Goal: Find specific page/section: Find specific page/section

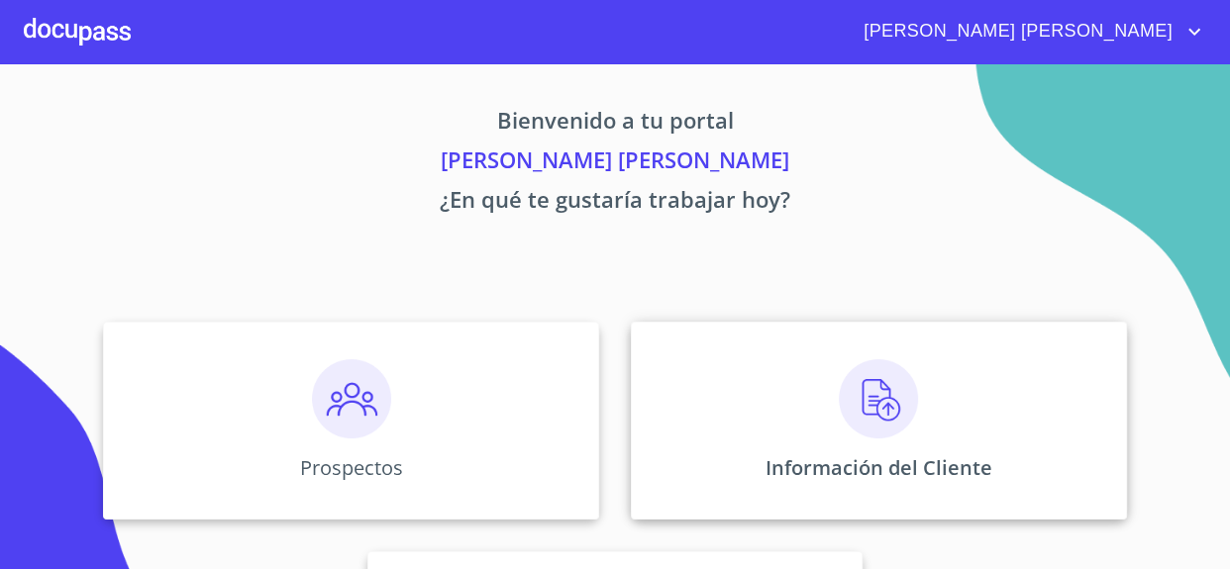
click at [901, 406] on img at bounding box center [878, 398] width 79 height 79
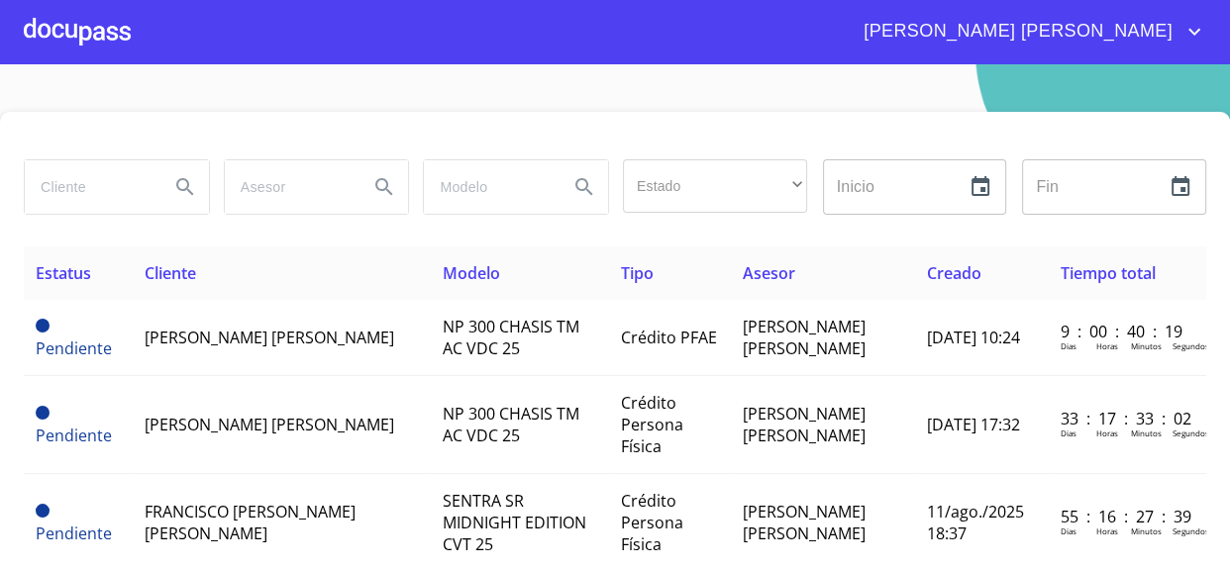
click at [95, 198] on input "search" at bounding box center [89, 186] width 129 height 53
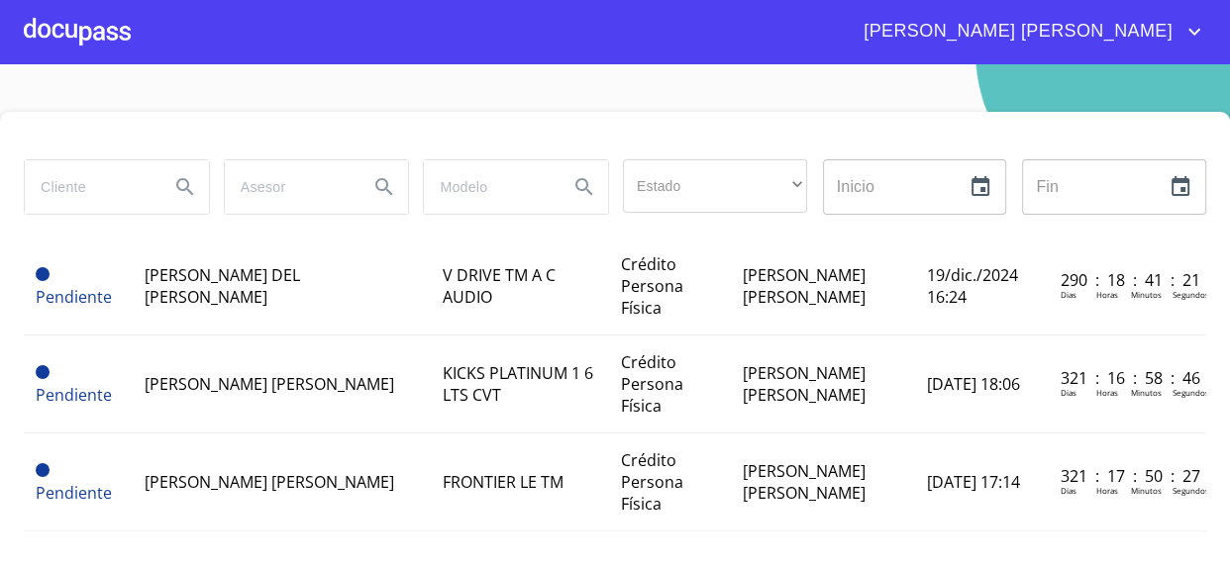
scroll to position [49, 0]
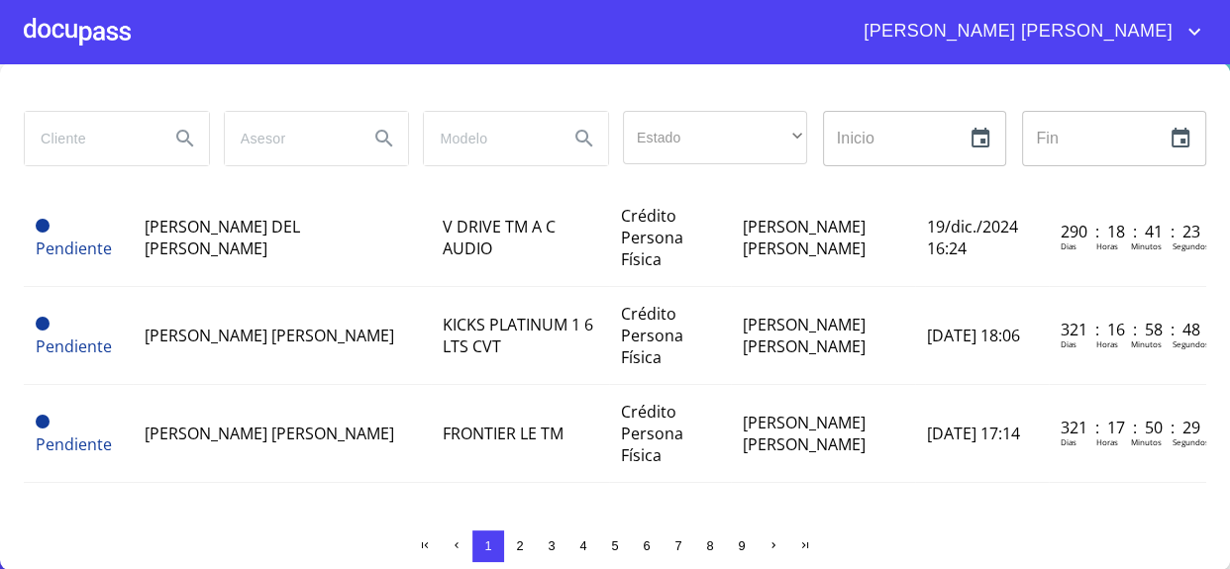
click at [516, 547] on span "2" at bounding box center [519, 546] width 7 height 15
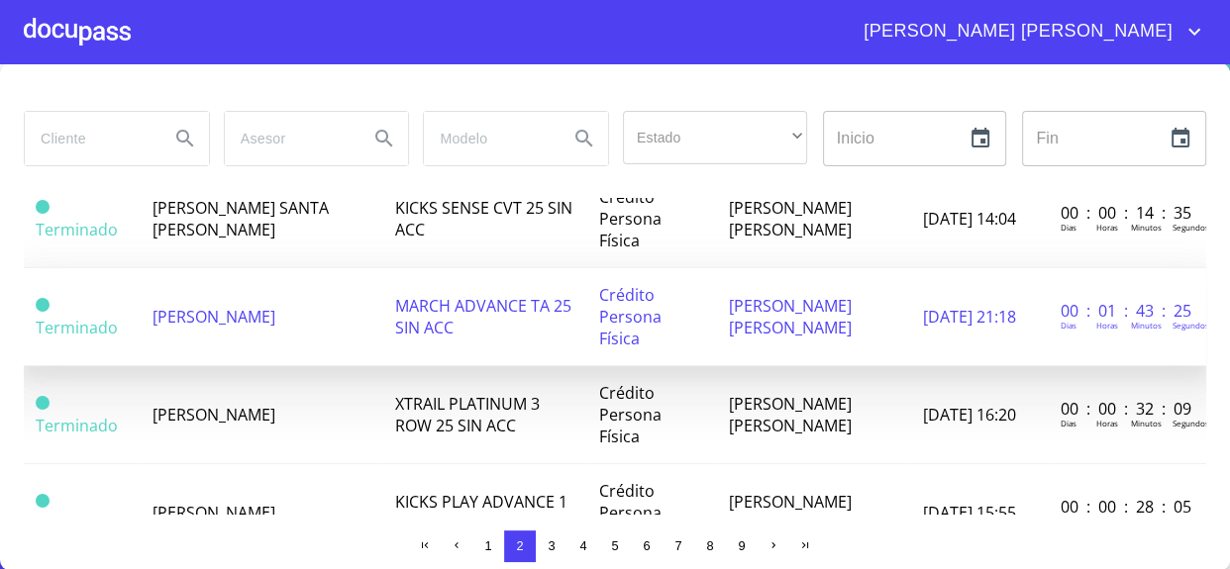
scroll to position [0, 0]
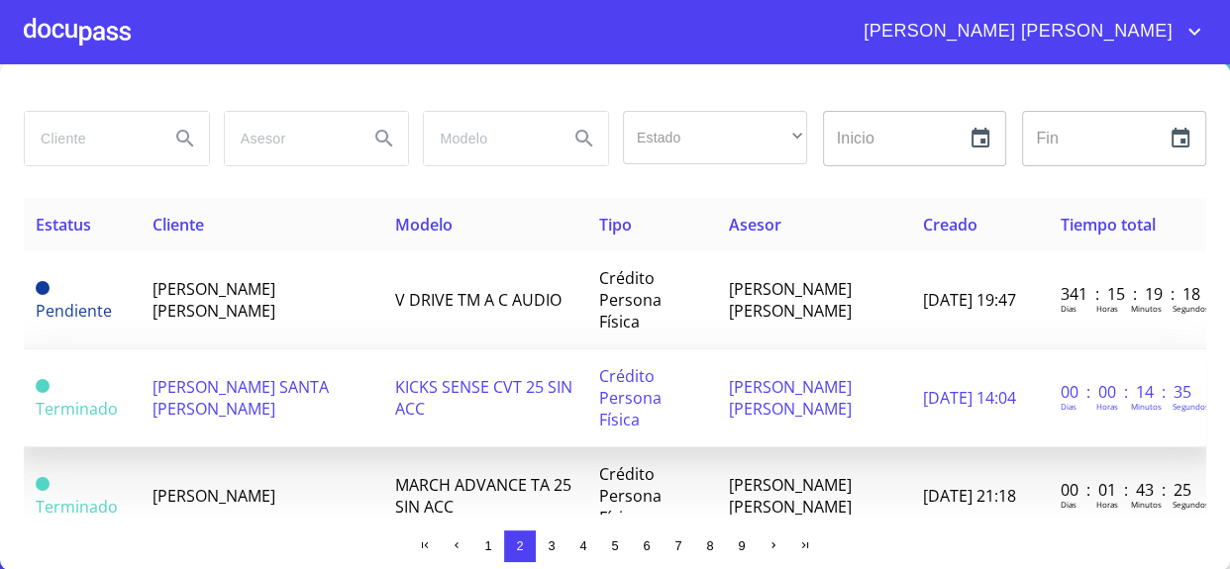
click at [275, 380] on span "[PERSON_NAME] SANTA [PERSON_NAME]" at bounding box center [240, 398] width 176 height 44
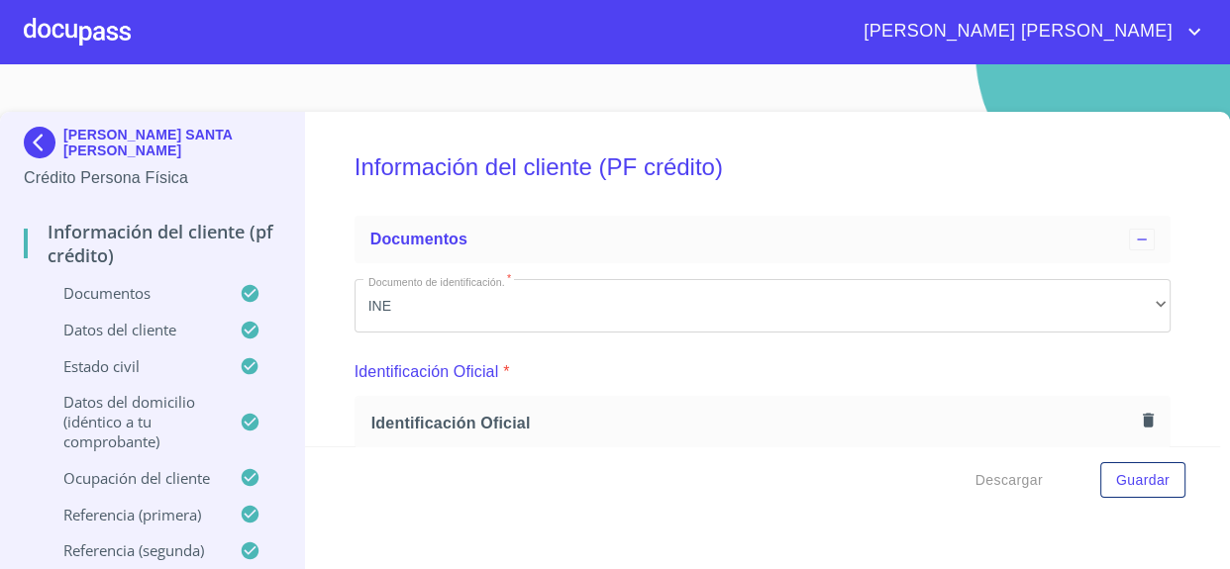
scroll to position [179, 0]
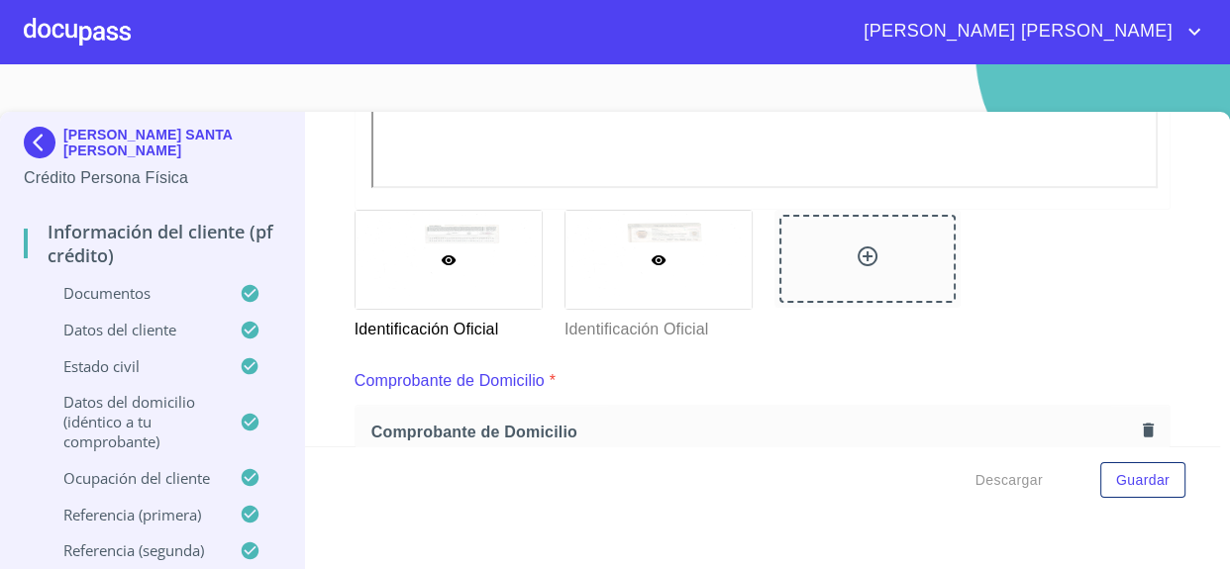
click at [675, 248] on div at bounding box center [658, 260] width 186 height 98
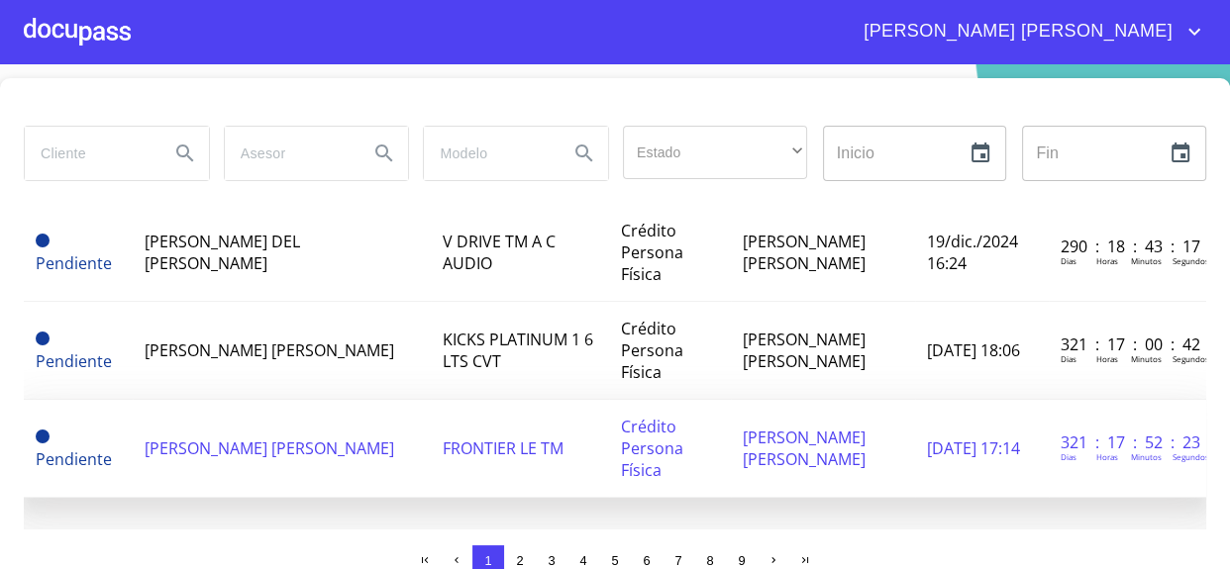
scroll to position [49, 0]
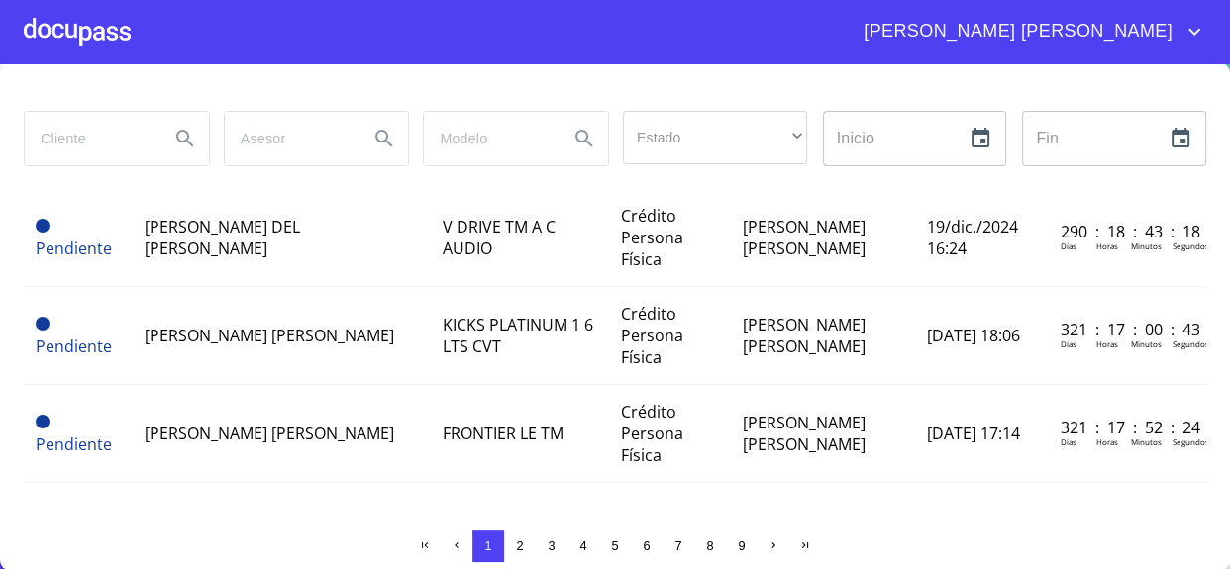
click at [512, 550] on span "2" at bounding box center [520, 547] width 16 height 16
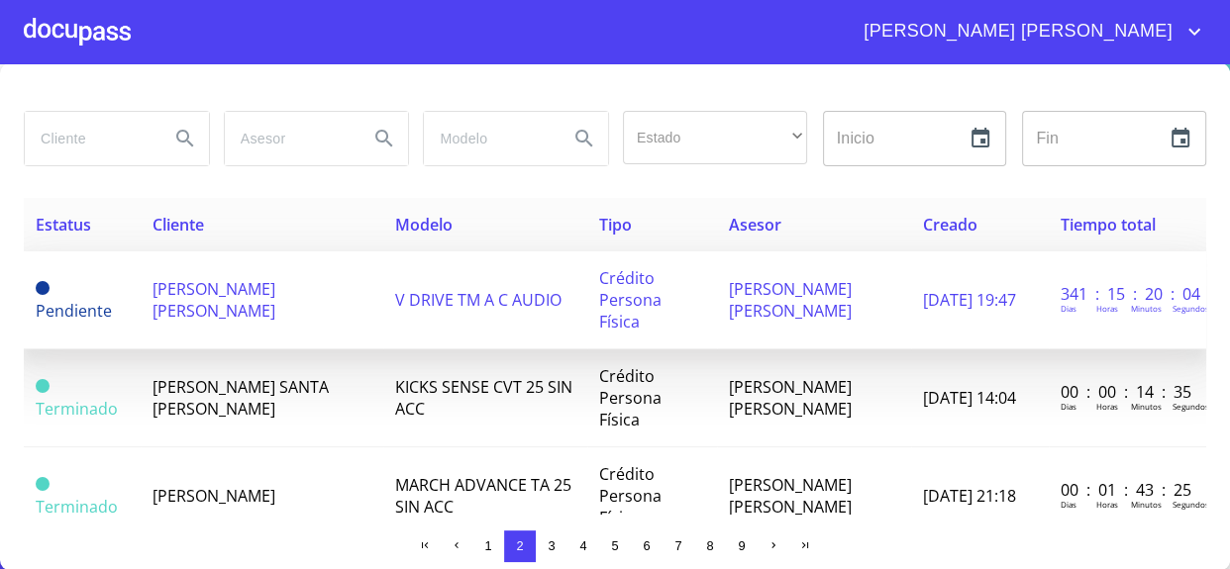
scroll to position [89, 0]
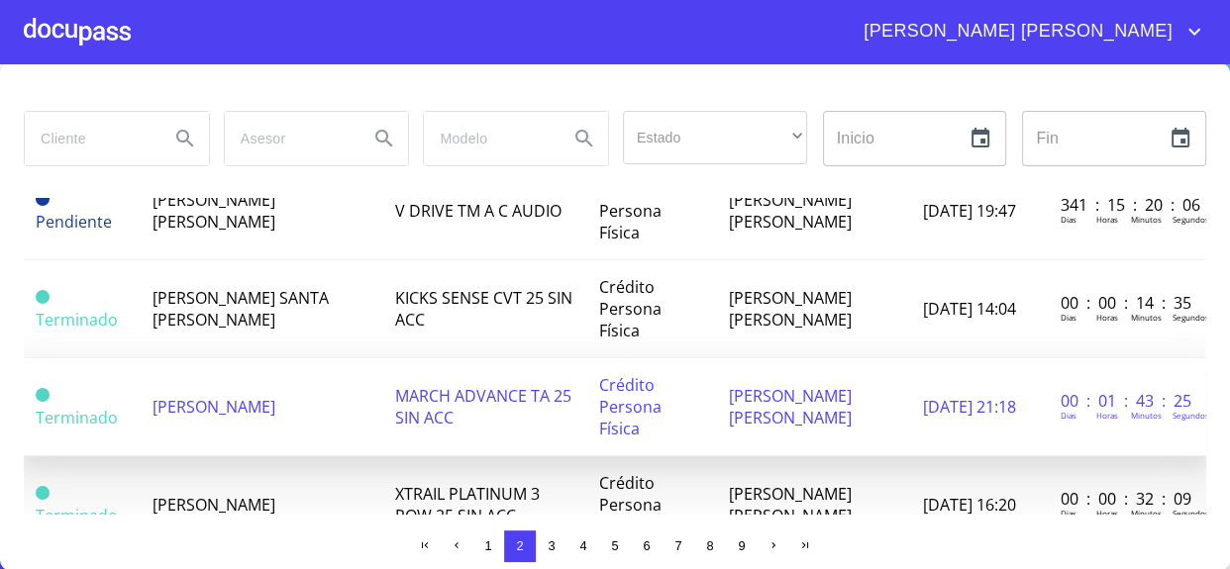
click at [275, 401] on span "[PERSON_NAME]" at bounding box center [213, 407] width 123 height 22
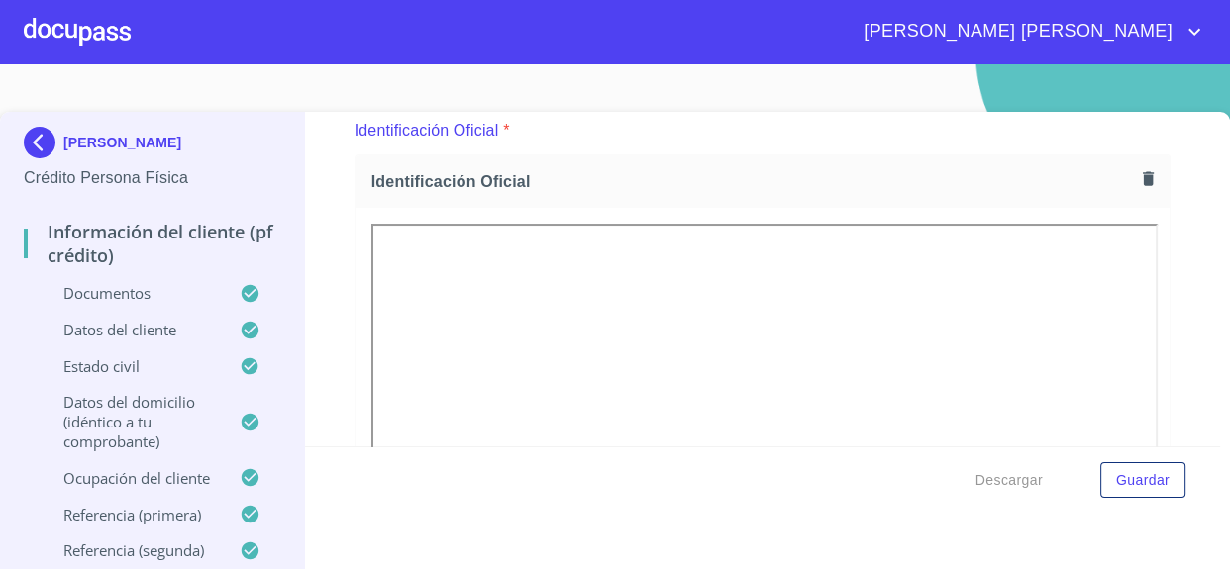
scroll to position [269, 0]
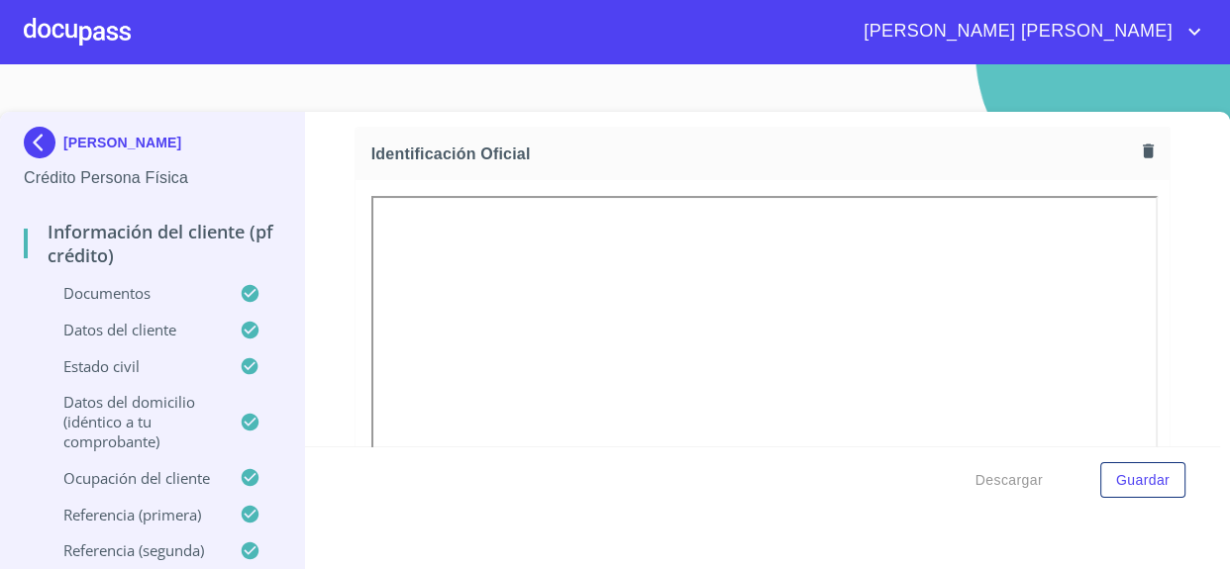
click at [1186, 25] on icon "account of current user" at bounding box center [1194, 32] width 24 height 24
click at [1168, 46] on li "Salir" at bounding box center [1174, 42] width 64 height 36
